Goal: Information Seeking & Learning: Learn about a topic

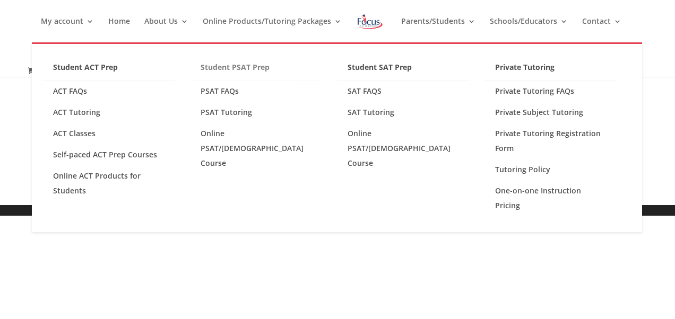
click at [246, 64] on link "Student PSAT Prep" at bounding box center [256, 70] width 133 height 21
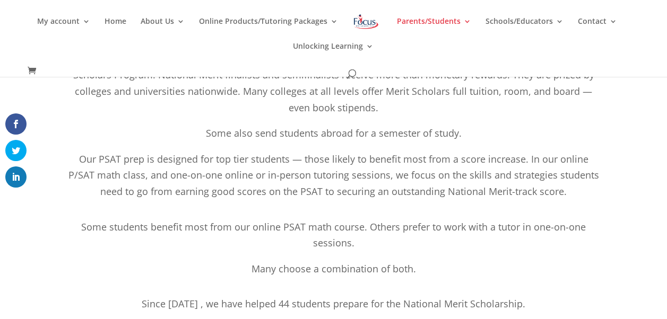
scroll to position [330, 0]
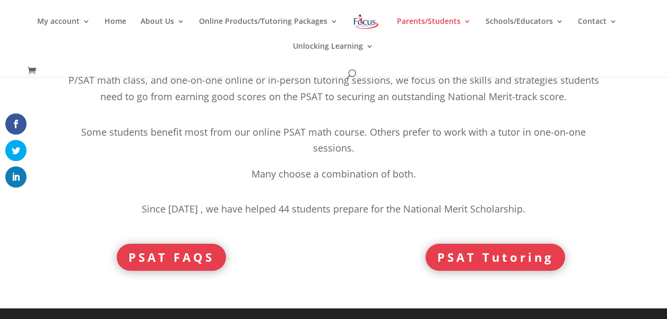
click at [499, 256] on link "PSAT Tutoring" at bounding box center [494, 257] width 139 height 27
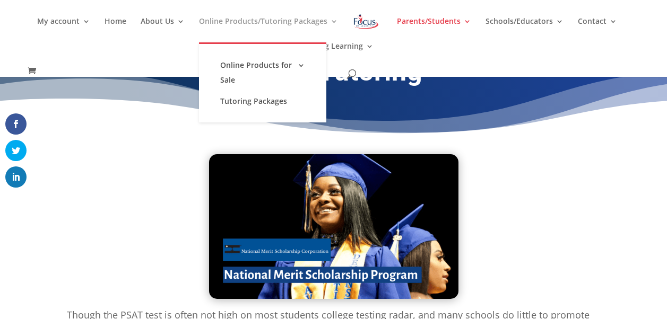
click at [330, 19] on link "Online Products/Tutoring Packages" at bounding box center [268, 30] width 139 height 25
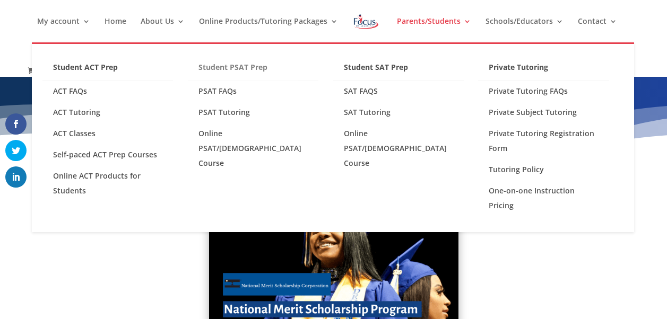
click at [242, 66] on link "Student PSAT Prep" at bounding box center [253, 70] width 130 height 21
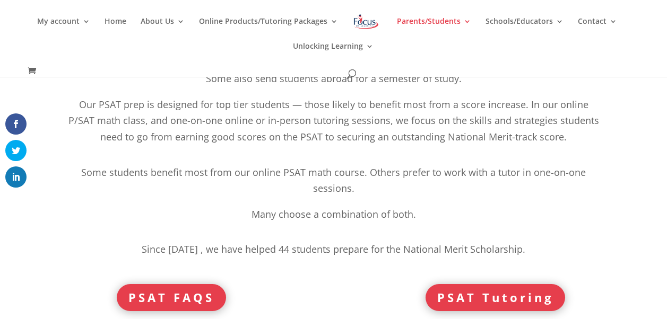
scroll to position [297, 0]
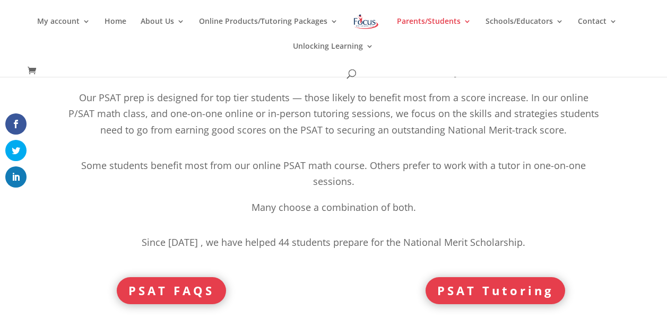
click at [492, 293] on link "PSAT Tutoring" at bounding box center [494, 290] width 139 height 27
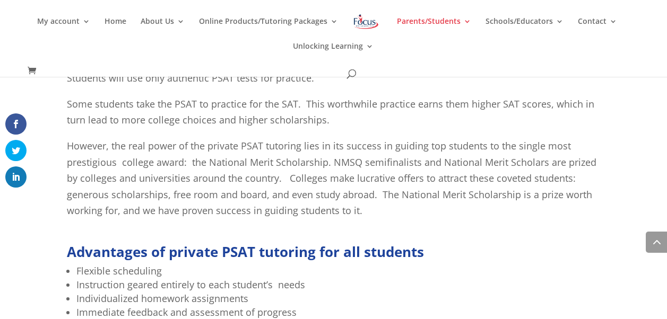
scroll to position [640, 0]
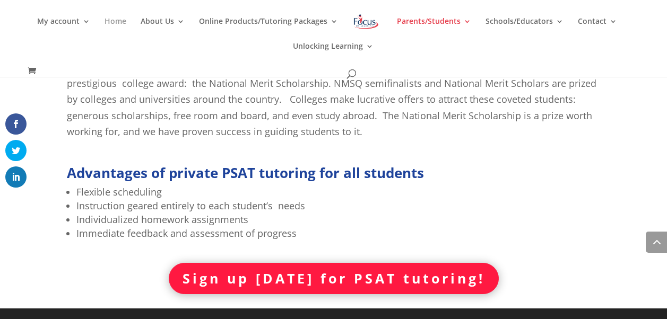
click at [113, 21] on link "Home" at bounding box center [115, 30] width 22 height 25
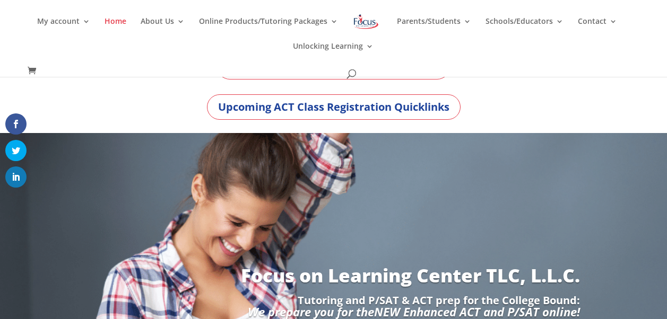
scroll to position [85, 0]
